Goal: Navigation & Orientation: Find specific page/section

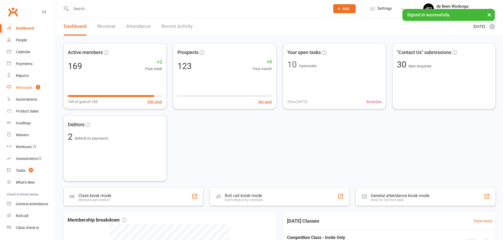
click at [23, 87] on div "Messages" at bounding box center [24, 88] width 17 height 4
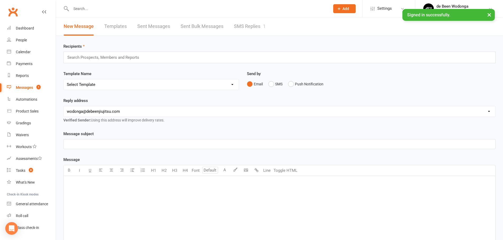
click at [243, 26] on link "SMS Replies 1" at bounding box center [250, 26] width 32 height 18
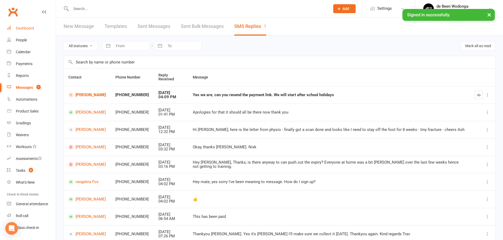
click at [26, 28] on div "Dashboard" at bounding box center [25, 28] width 18 height 4
